Goal: Task Accomplishment & Management: Manage account settings

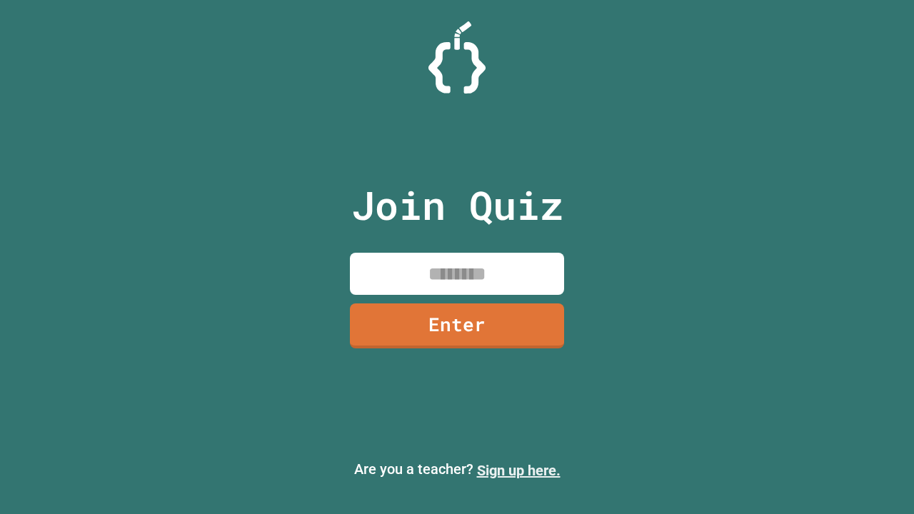
click at [518, 470] on link "Sign up here." at bounding box center [519, 470] width 84 height 17
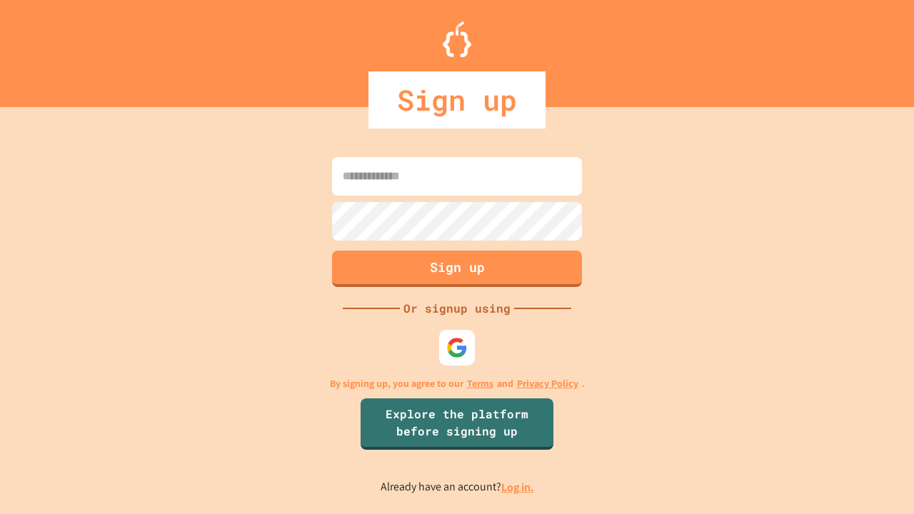
click at [518, 487] on link "Log in." at bounding box center [517, 487] width 33 height 15
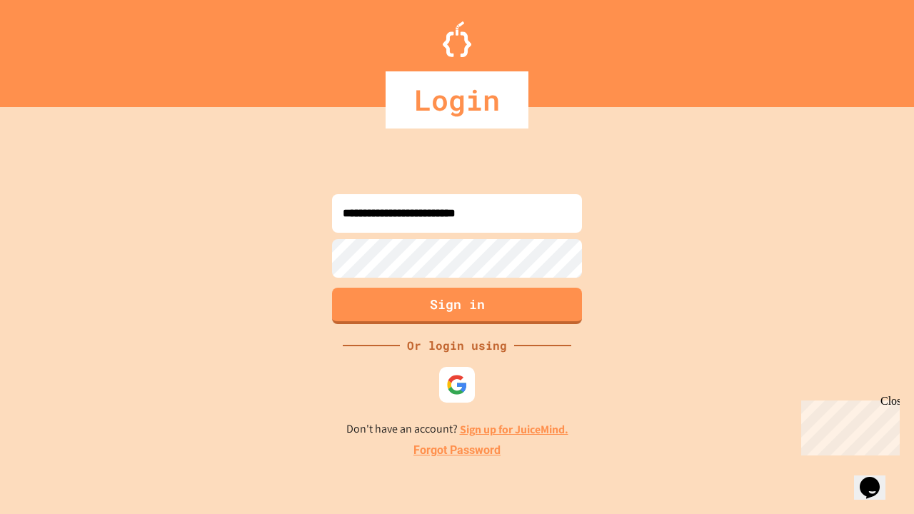
type input "**********"
